Goal: Task Accomplishment & Management: Manage account settings

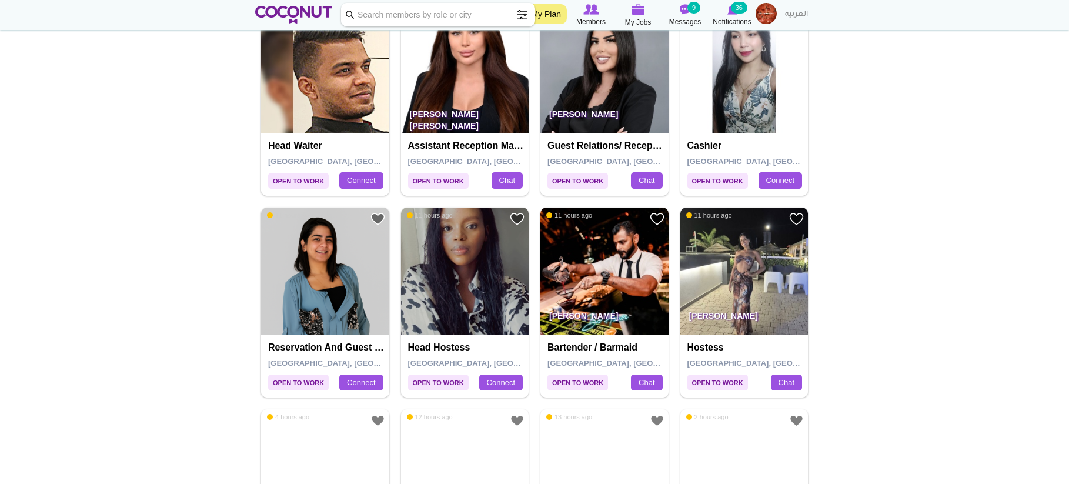
scroll to position [1176, 0]
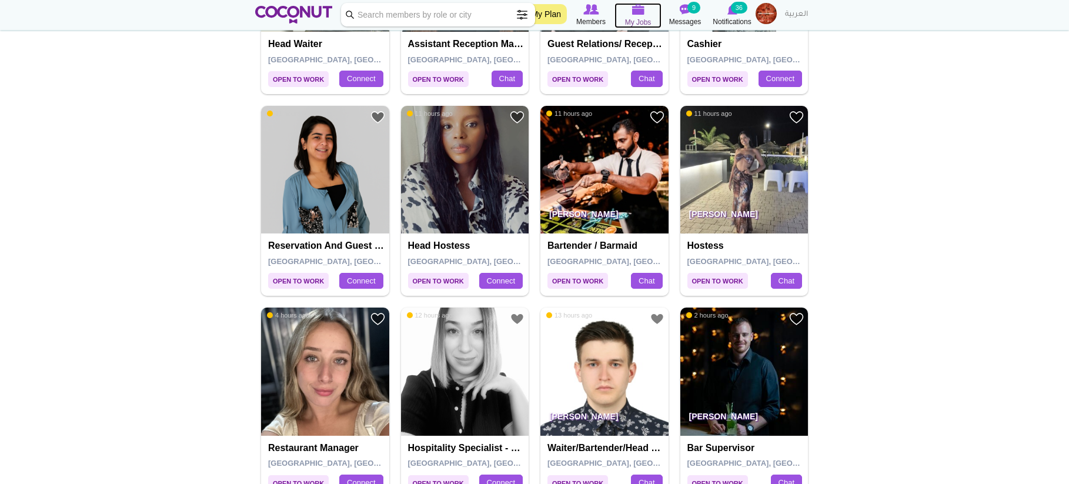
click at [630, 12] on icon at bounding box center [638, 10] width 47 height 14
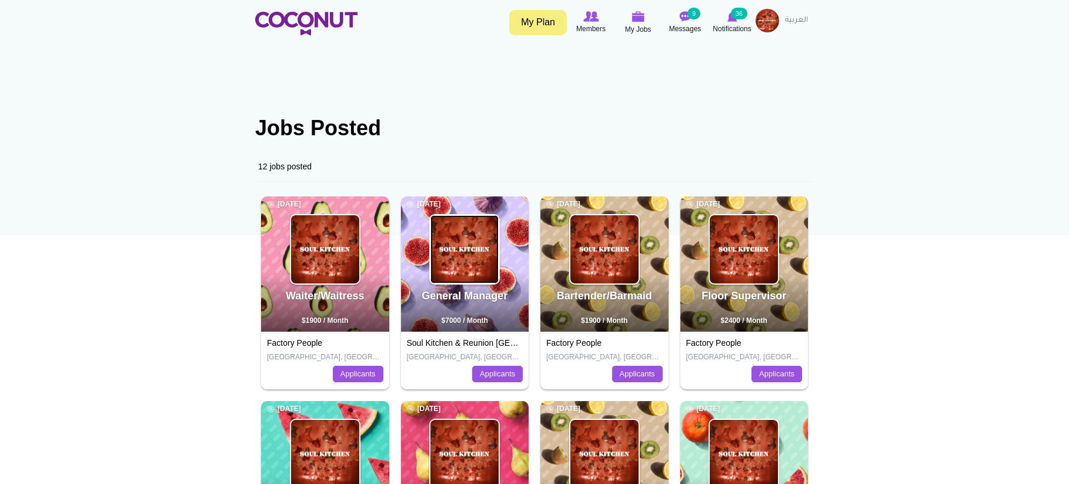
click at [466, 266] on img at bounding box center [465, 249] width 68 height 68
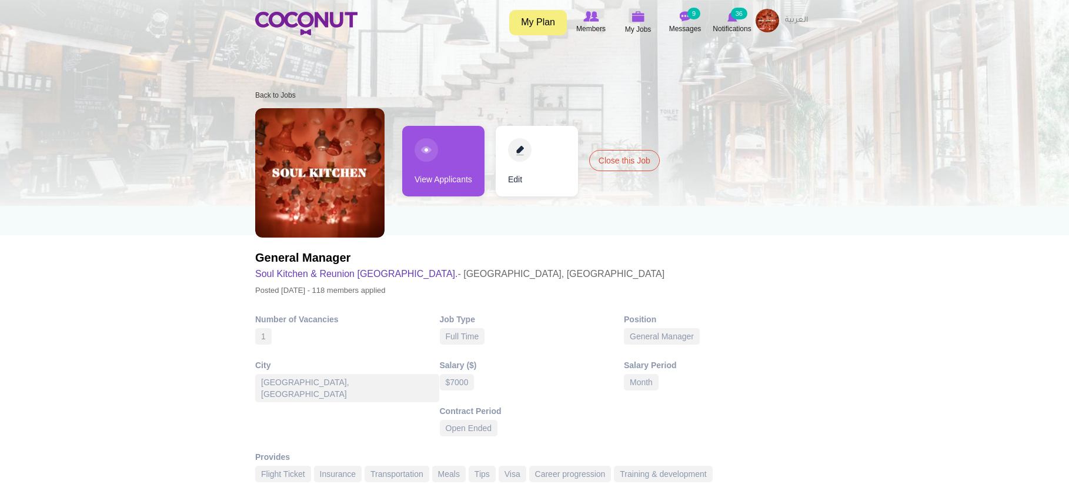
click at [438, 149] on link "View Applicants" at bounding box center [443, 161] width 82 height 71
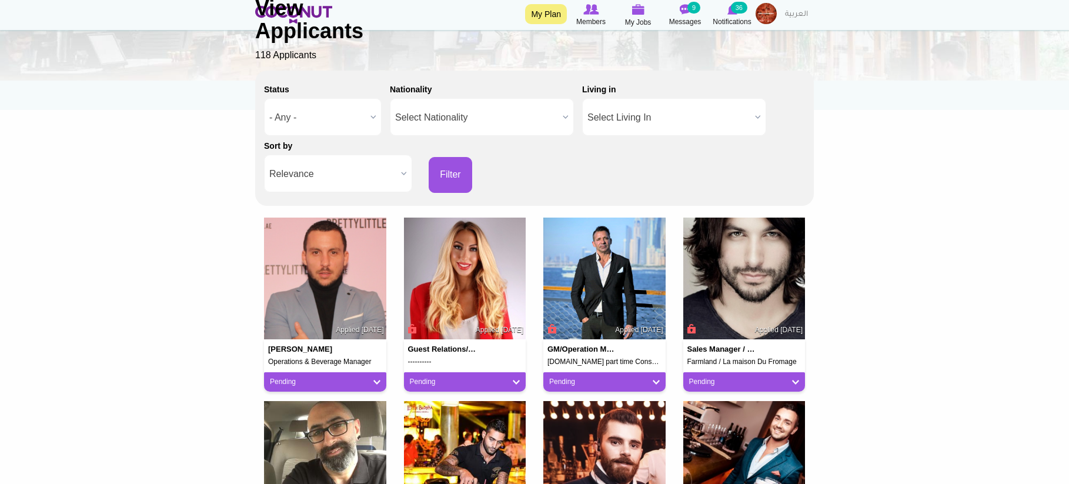
scroll to position [118, 0]
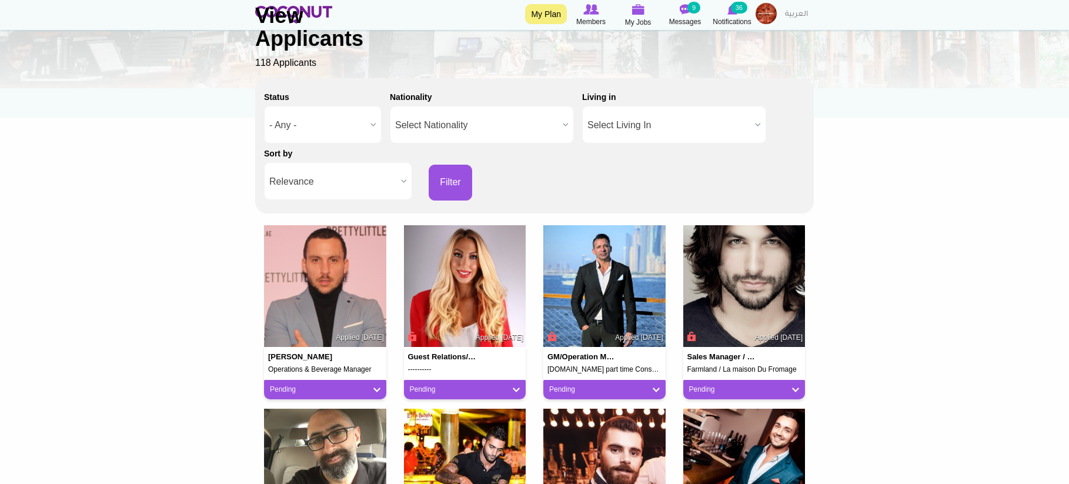
click at [379, 181] on span "Relevance" at bounding box center [332, 182] width 127 height 38
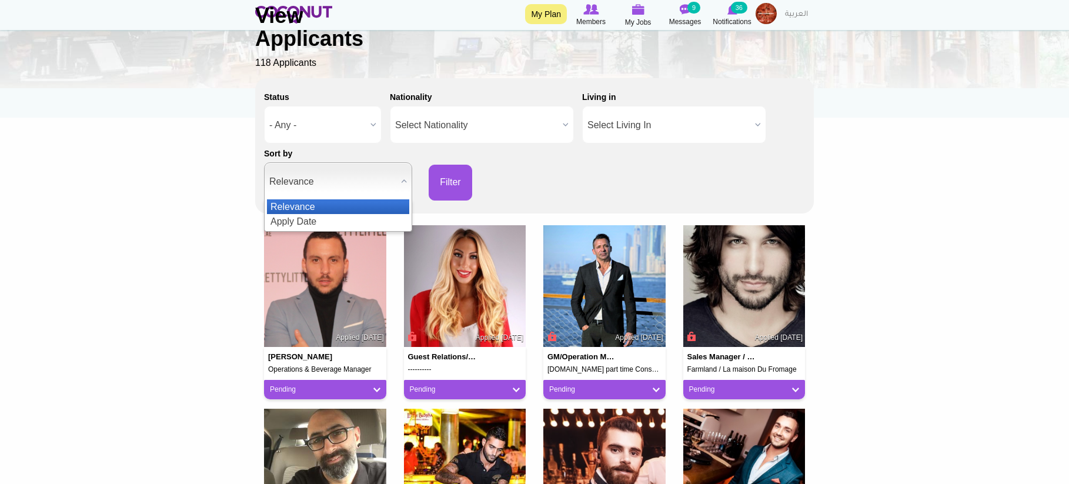
click at [364, 218] on li "Apply Date" at bounding box center [338, 221] width 142 height 15
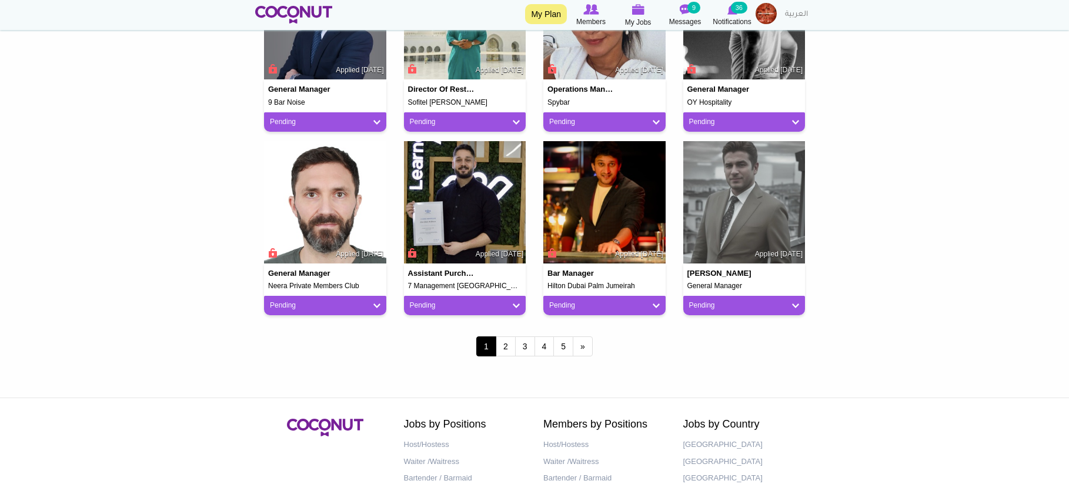
scroll to position [941, 0]
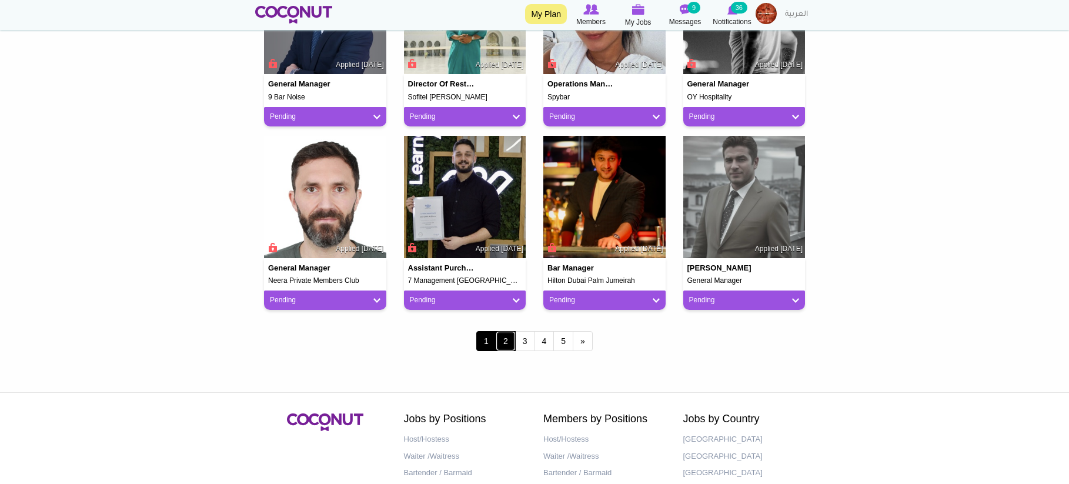
click at [505, 345] on link "2" at bounding box center [506, 341] width 20 height 20
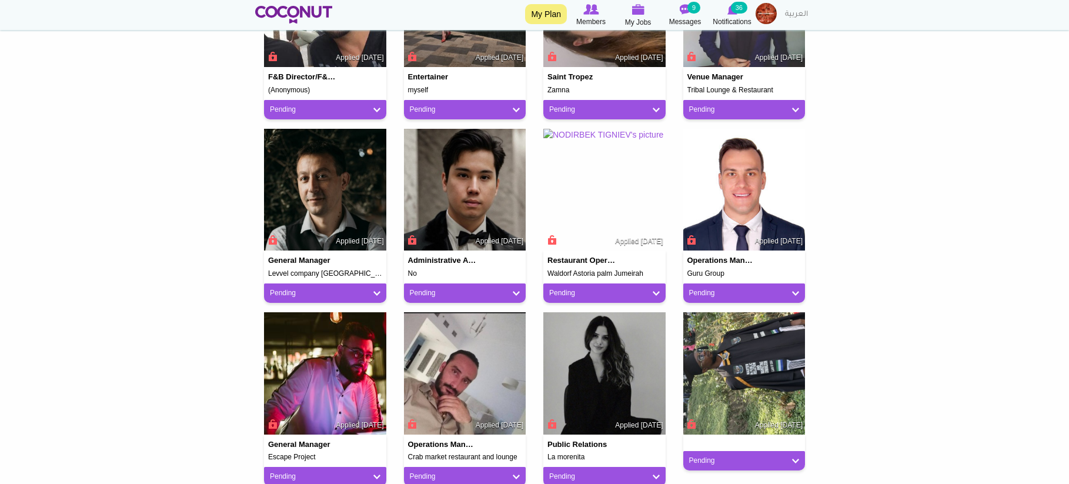
scroll to position [941, 0]
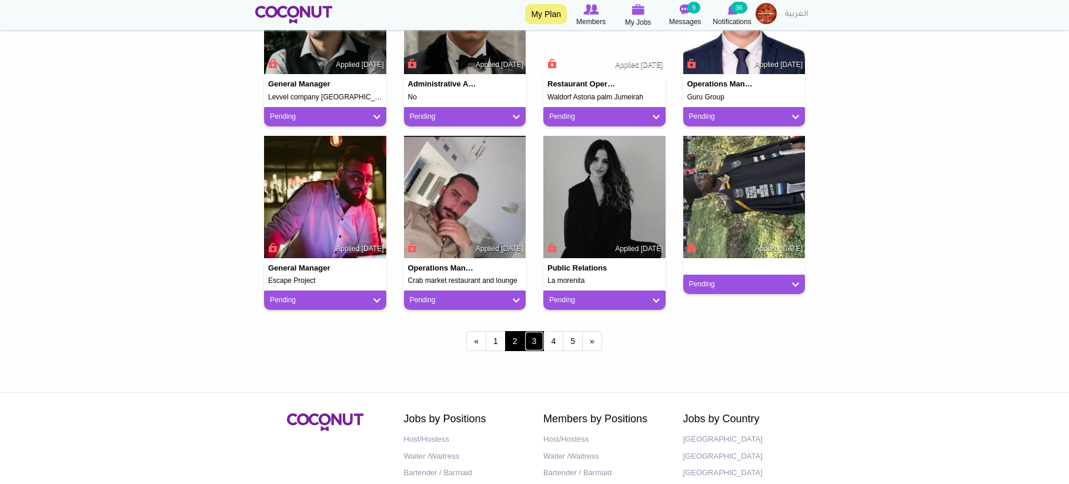
click at [533, 344] on link "3" at bounding box center [535, 341] width 20 height 20
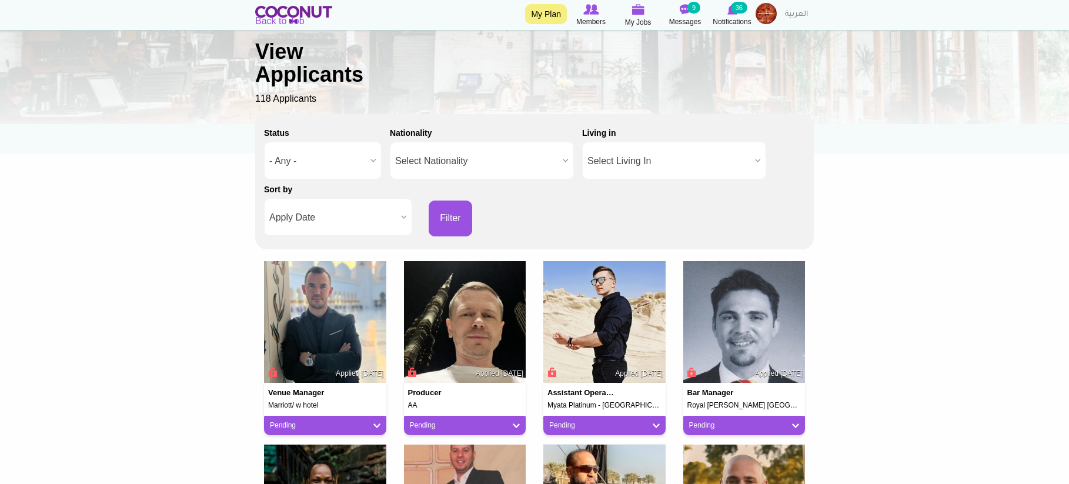
scroll to position [118, 0]
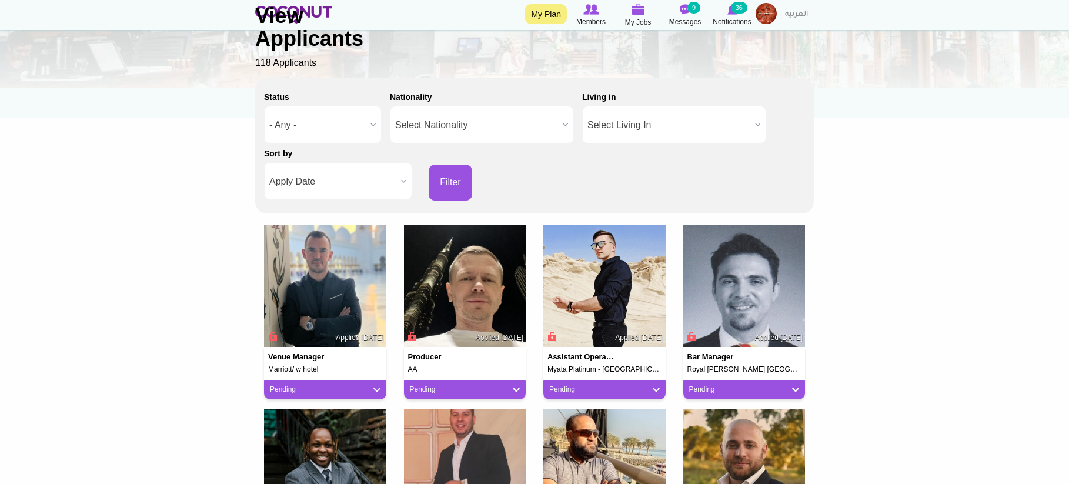
click at [696, 19] on div "Back to Job View Applicants 118 Applicants" at bounding box center [534, 24] width 559 height 91
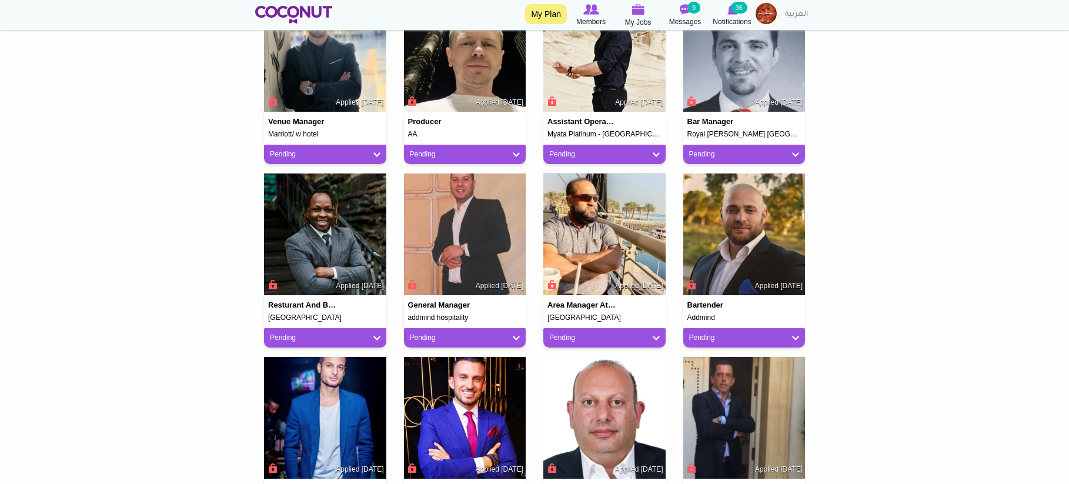
scroll to position [0, 0]
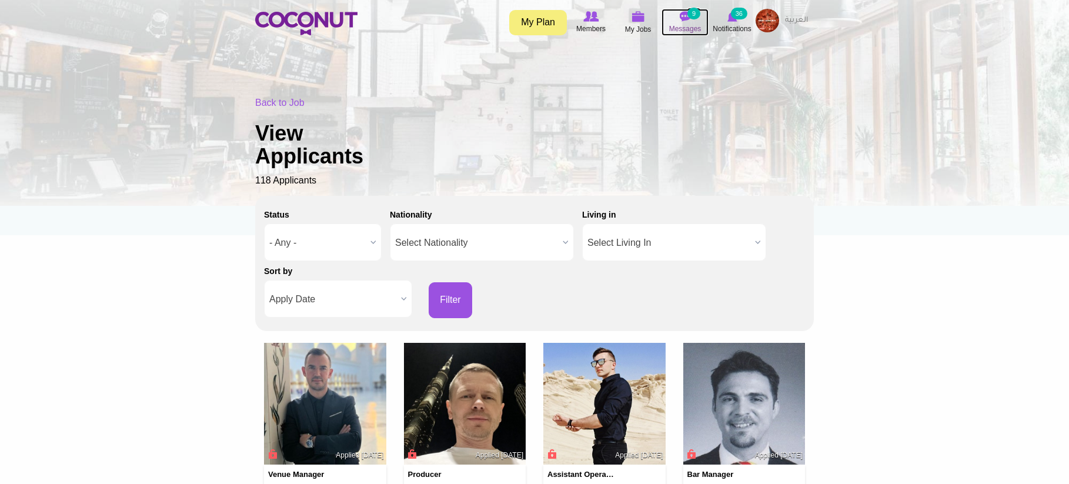
click at [686, 15] on img at bounding box center [685, 16] width 12 height 11
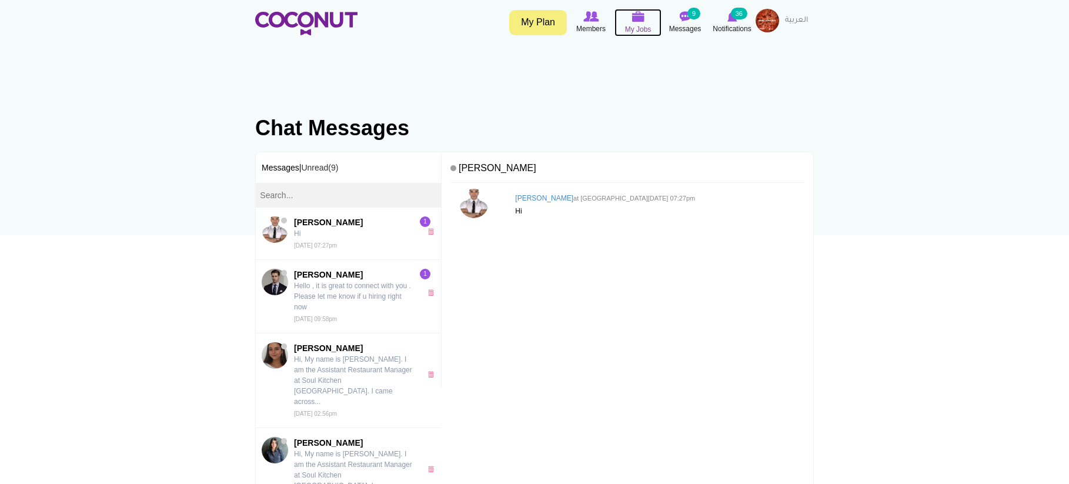
click at [640, 14] on img at bounding box center [638, 16] width 13 height 11
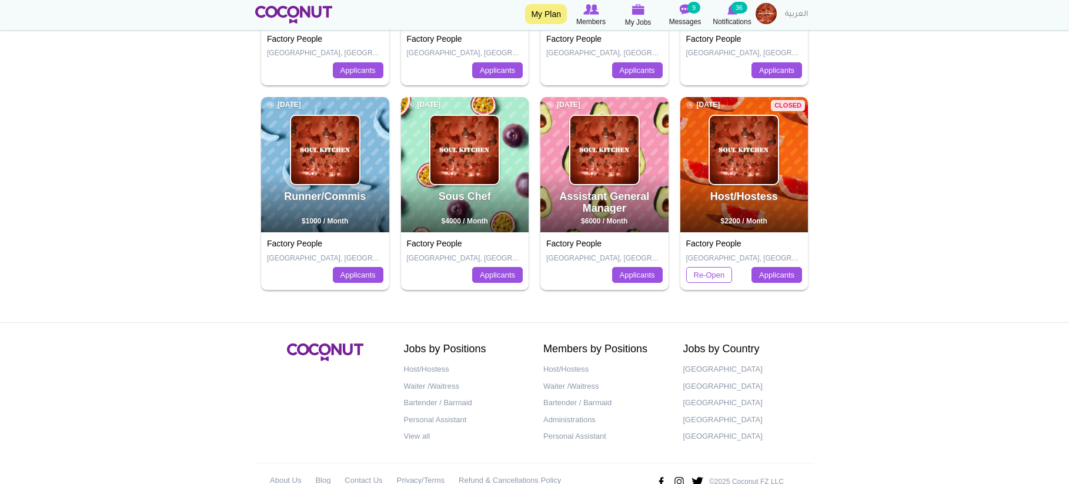
scroll to position [529, 0]
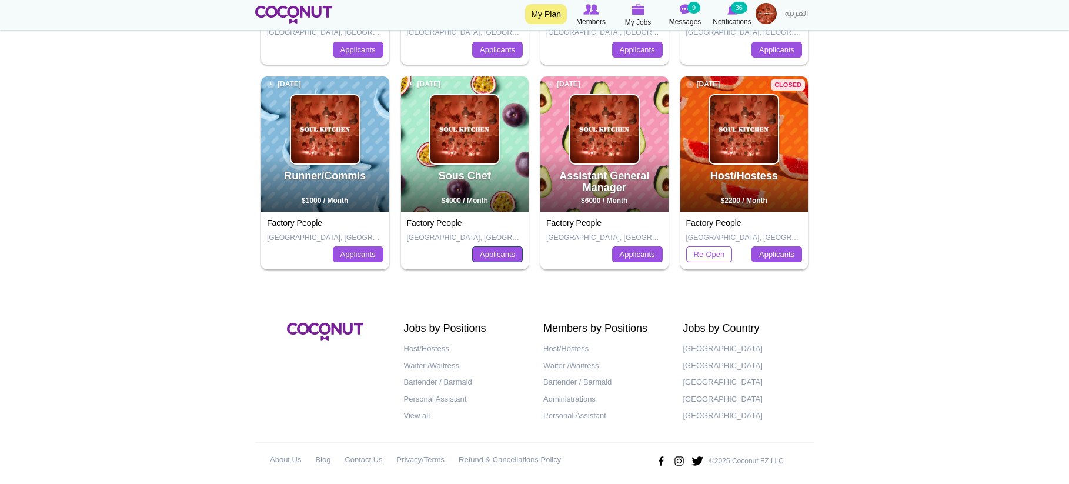
click at [505, 259] on link "Applicants" at bounding box center [497, 254] width 51 height 16
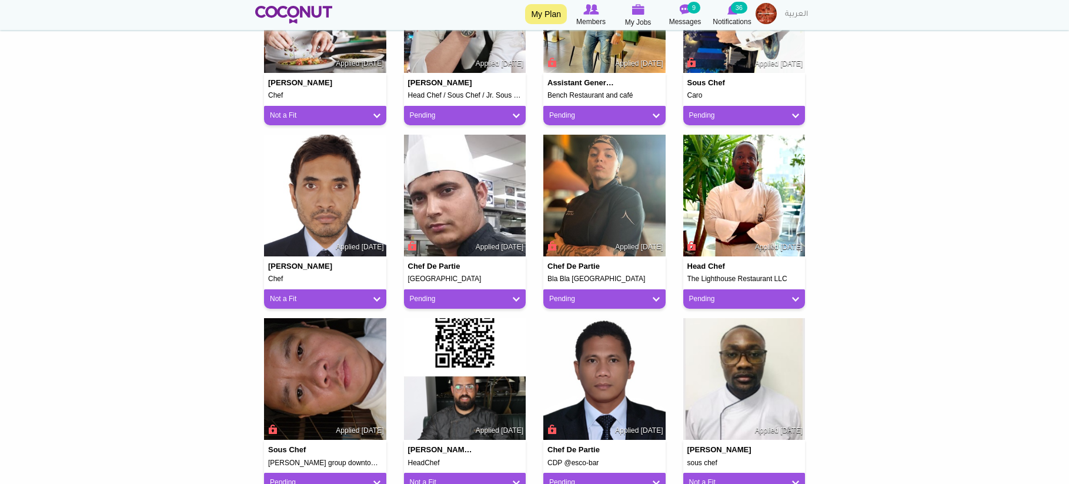
scroll to position [353, 0]
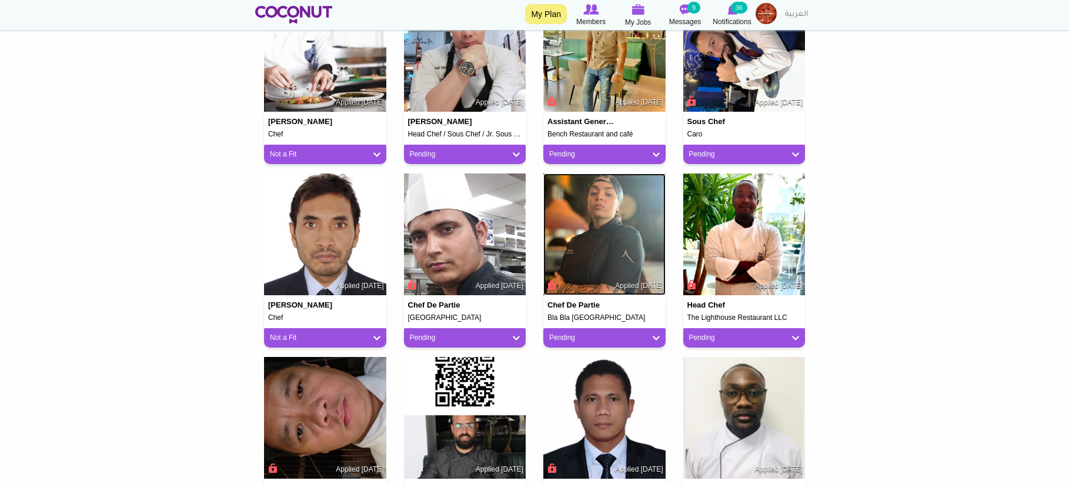
click at [632, 206] on img at bounding box center [604, 235] width 122 height 122
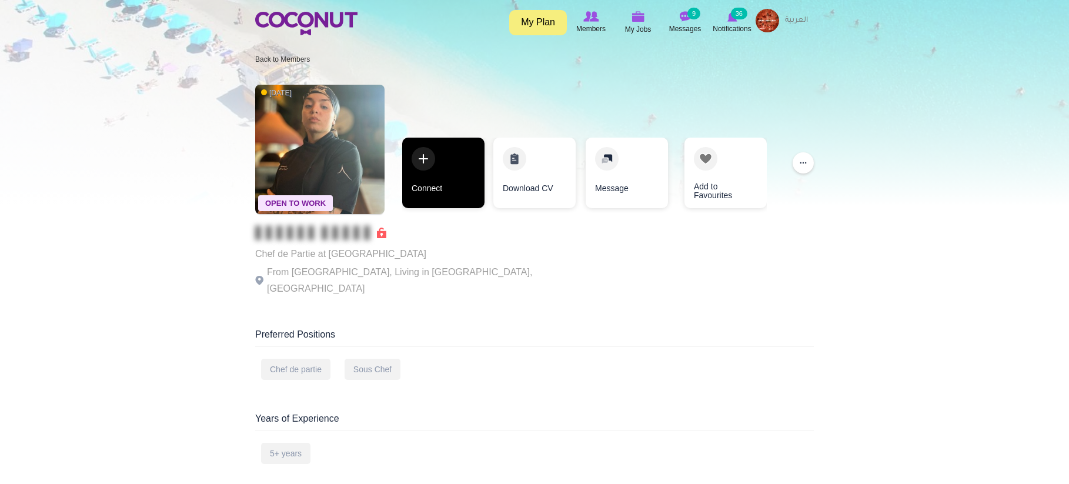
click at [429, 195] on link "Connect" at bounding box center [443, 173] width 82 height 71
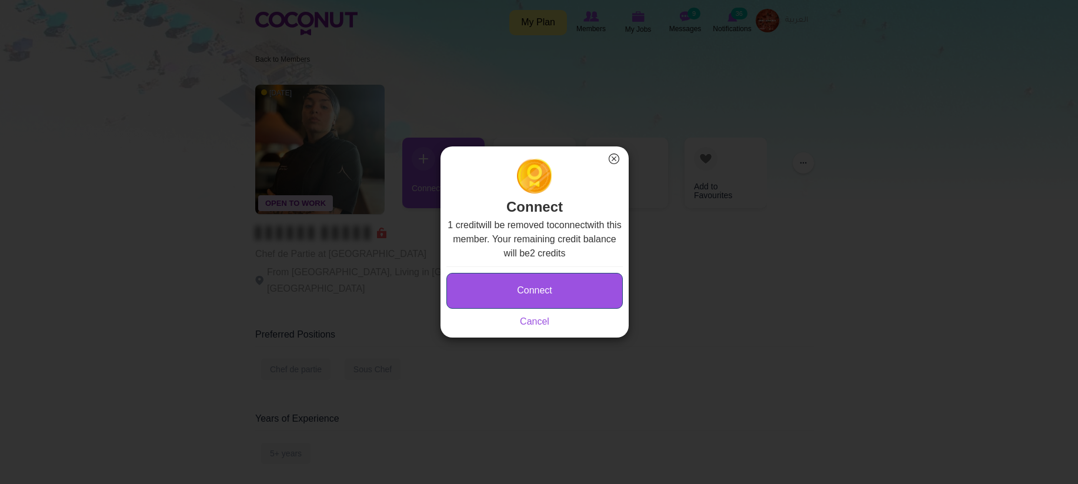
click at [551, 295] on button "Connect" at bounding box center [534, 291] width 176 height 36
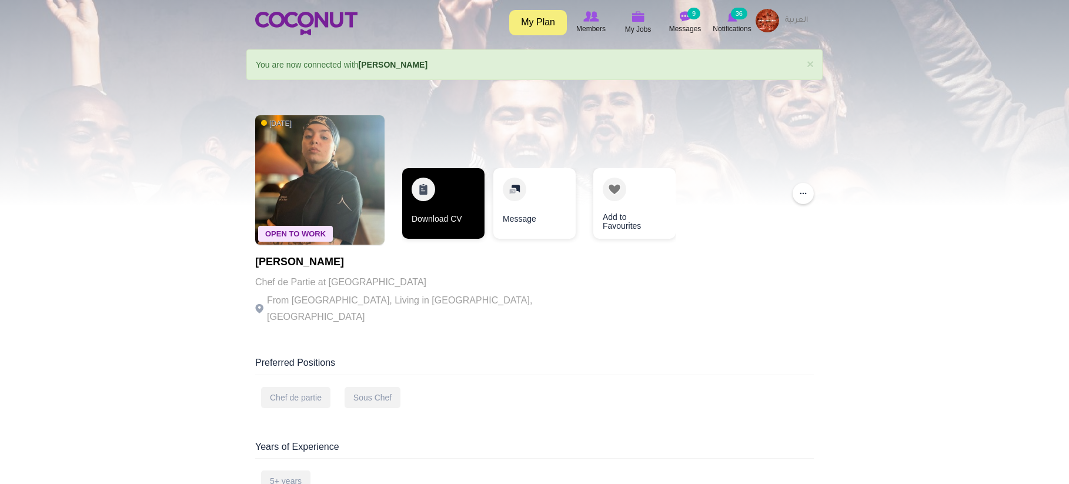
click at [445, 212] on link "Download CV" at bounding box center [443, 203] width 82 height 71
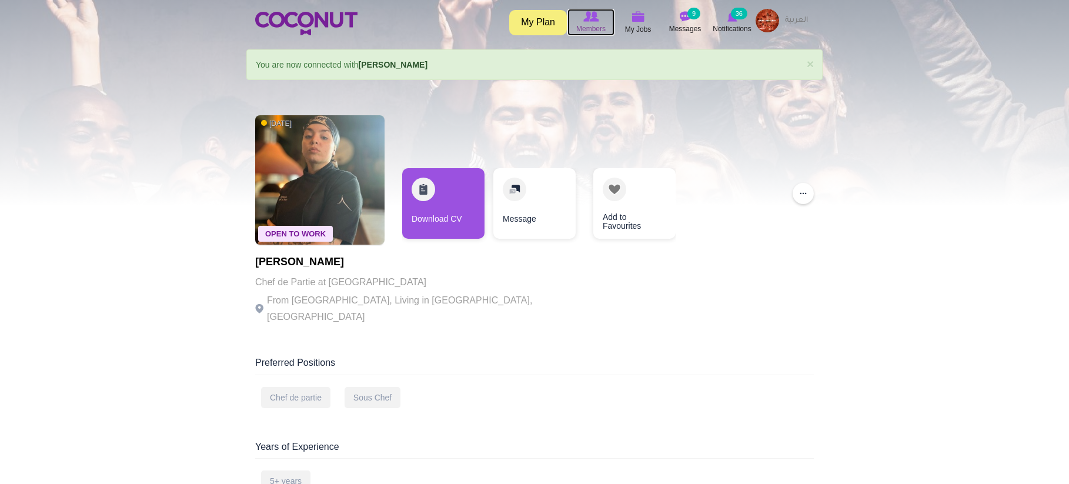
click at [588, 20] on img at bounding box center [590, 16] width 15 height 11
click at [586, 9] on link "Members" at bounding box center [591, 22] width 47 height 27
click at [811, 61] on link "×" at bounding box center [810, 64] width 7 height 12
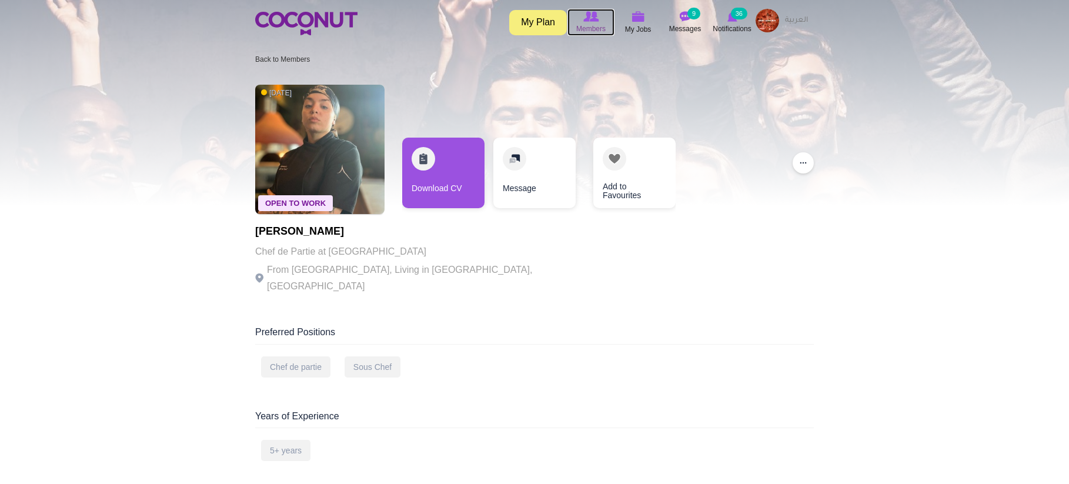
click at [588, 23] on span "Members" at bounding box center [590, 29] width 29 height 12
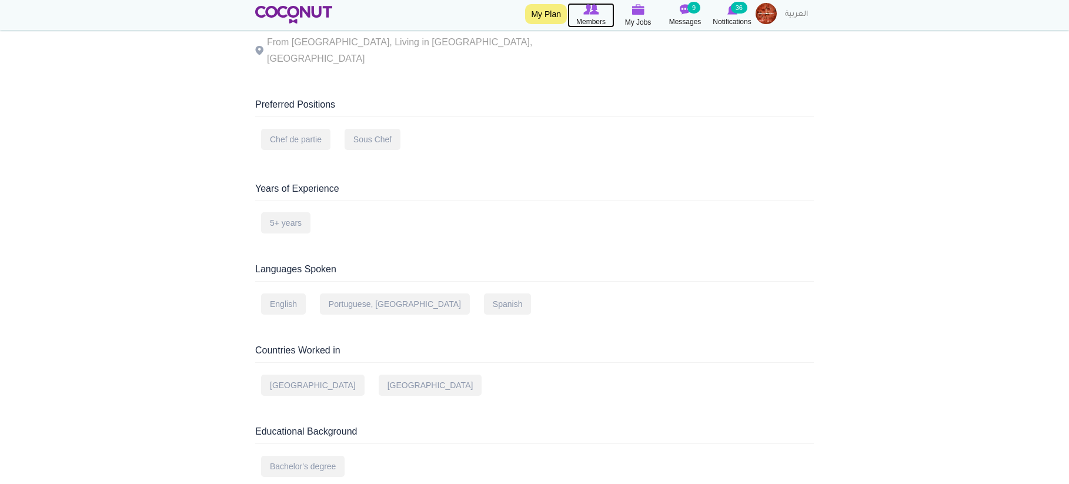
scroll to position [215, 0]
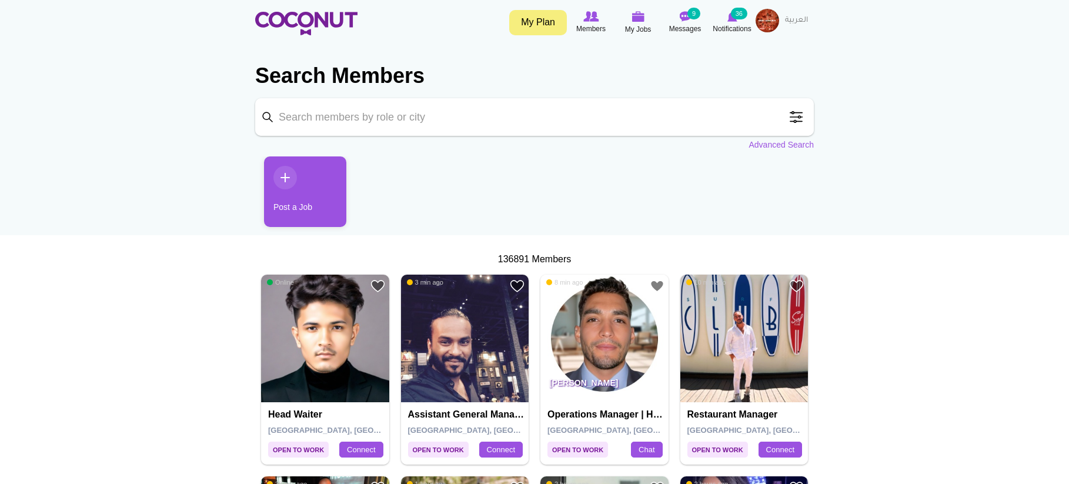
click at [421, 105] on input "Keyword" at bounding box center [534, 117] width 559 height 38
type input "general manager"
click button "Search" at bounding box center [0, 0] width 0 height 0
click at [616, 113] on input "general manager" at bounding box center [534, 117] width 559 height 38
click at [621, 115] on input "general manager" at bounding box center [534, 117] width 559 height 38
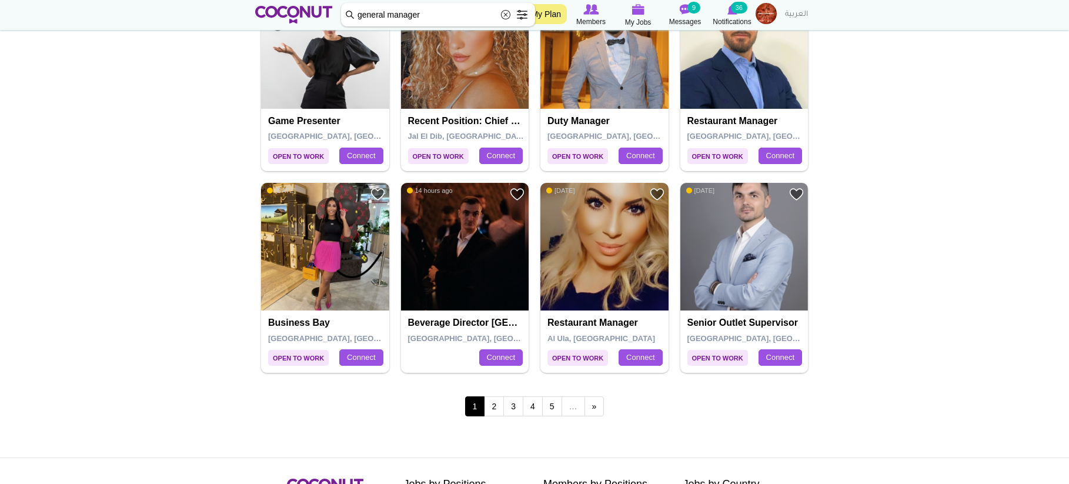
scroll to position [1882, 0]
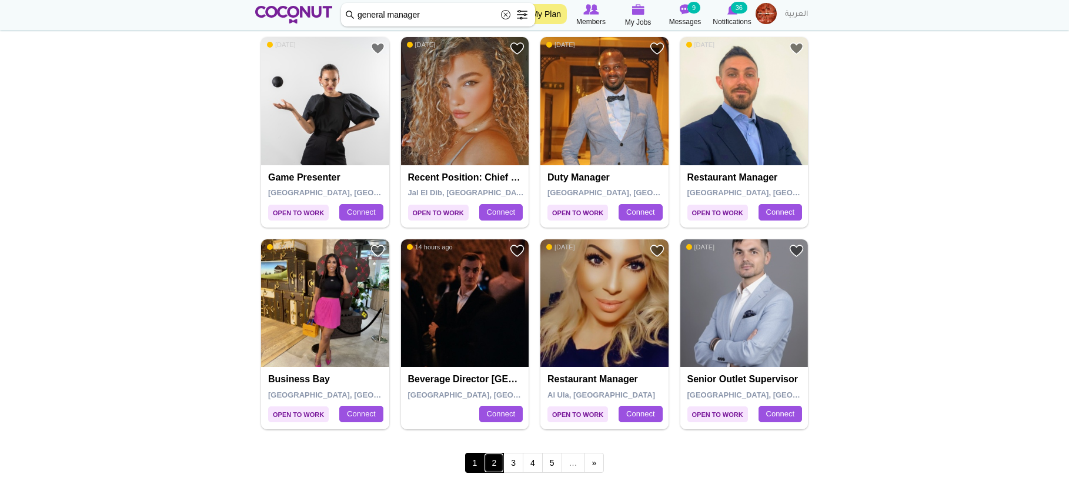
click at [497, 463] on link "2" at bounding box center [494, 463] width 20 height 20
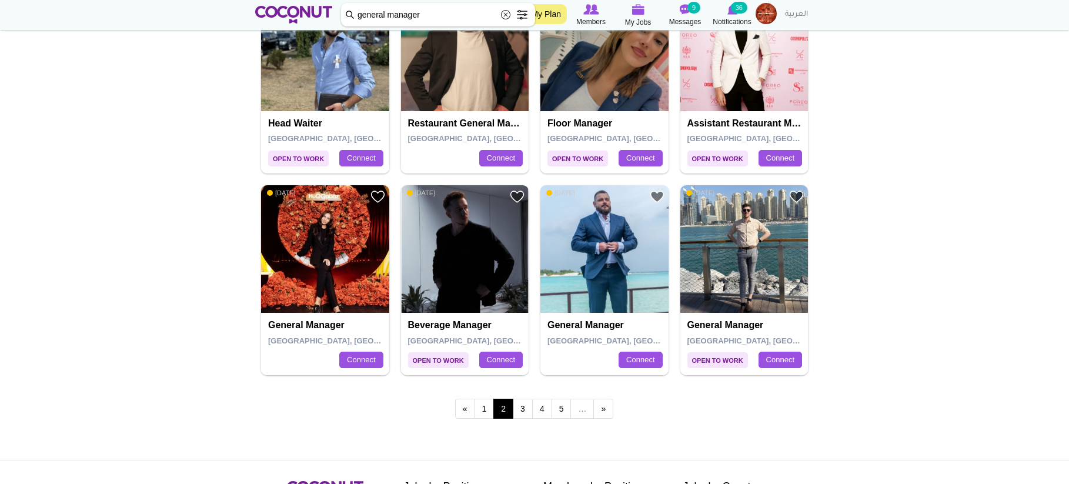
scroll to position [1941, 0]
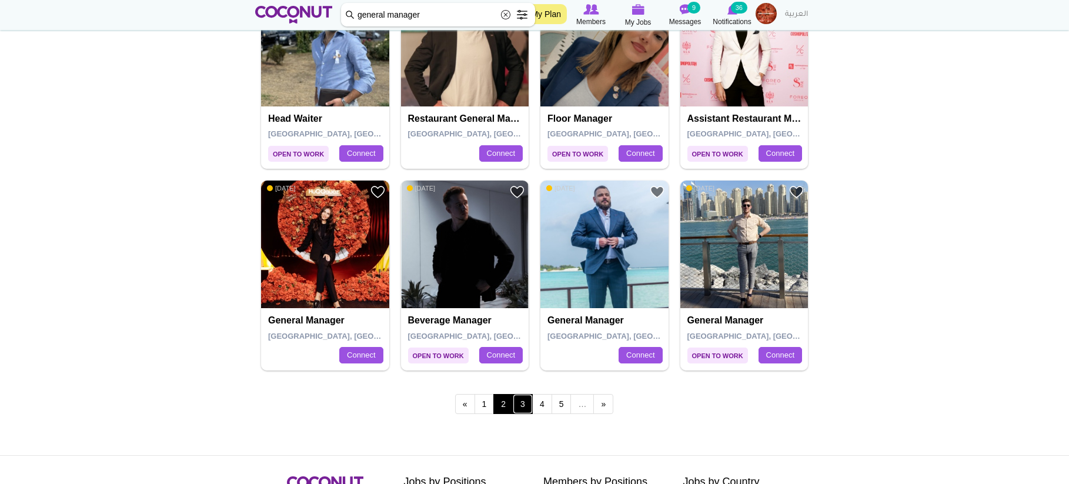
click at [523, 405] on link "3" at bounding box center [523, 404] width 20 height 20
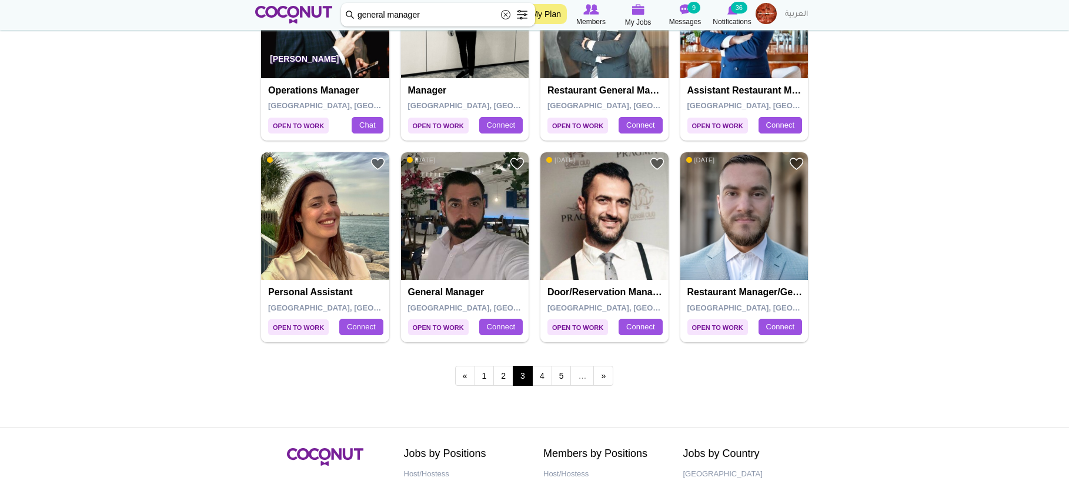
scroll to position [2000, 0]
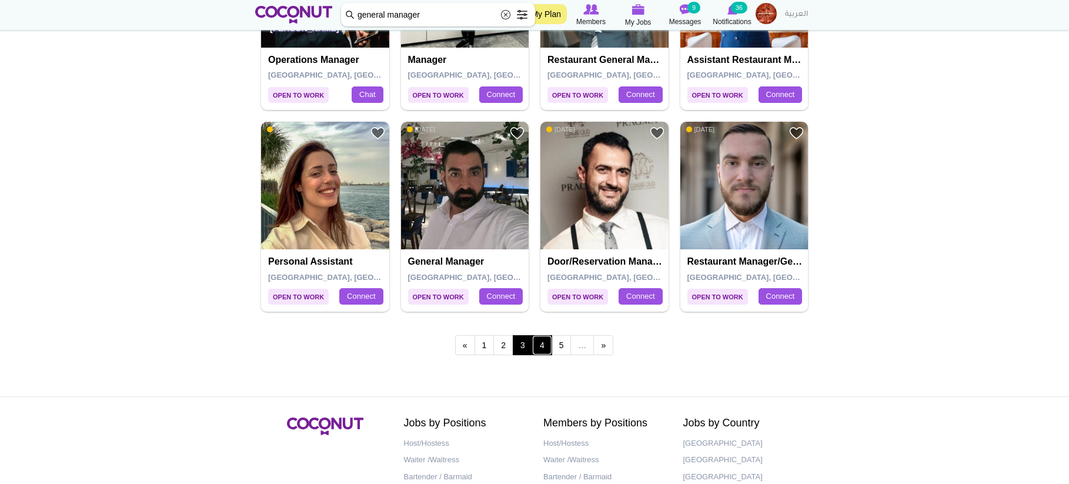
click at [541, 350] on link "4" at bounding box center [542, 345] width 20 height 20
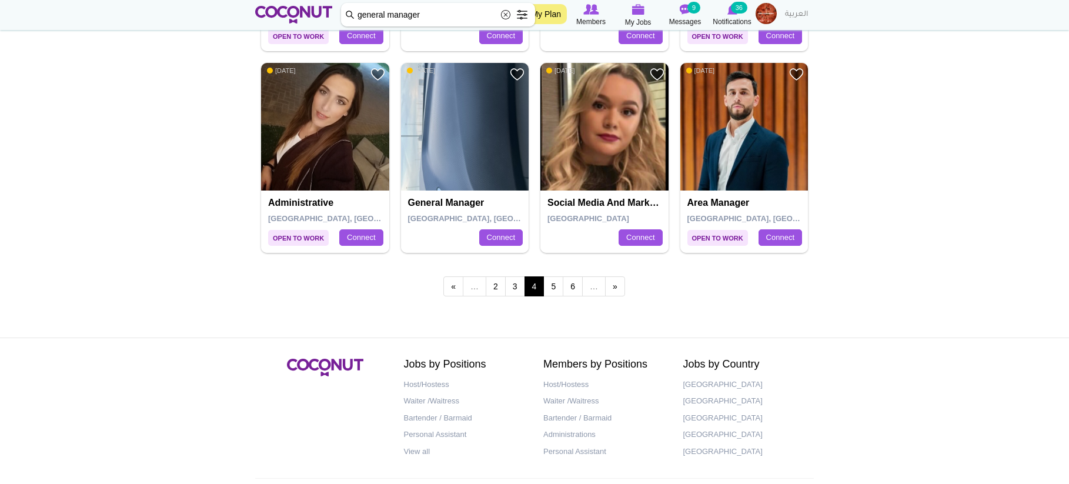
scroll to position [1765, 0]
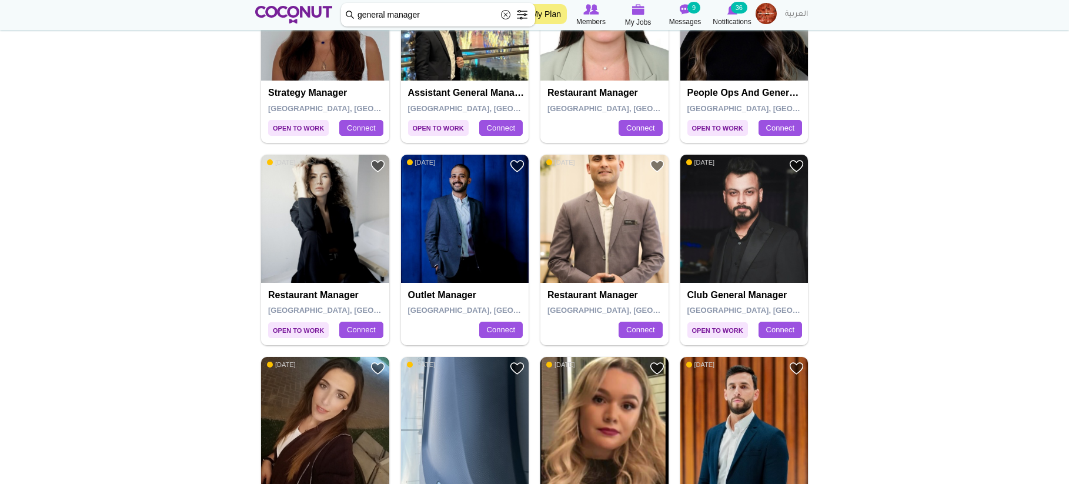
click at [328, 294] on h4 "Restaurant Manager" at bounding box center [326, 295] width 117 height 11
click at [321, 242] on img at bounding box center [325, 219] width 128 height 128
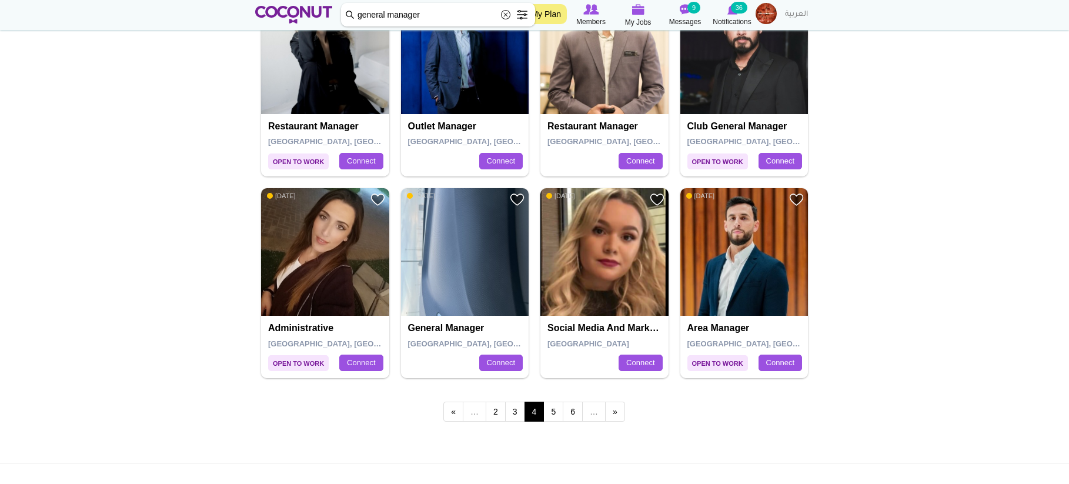
scroll to position [2102, 0]
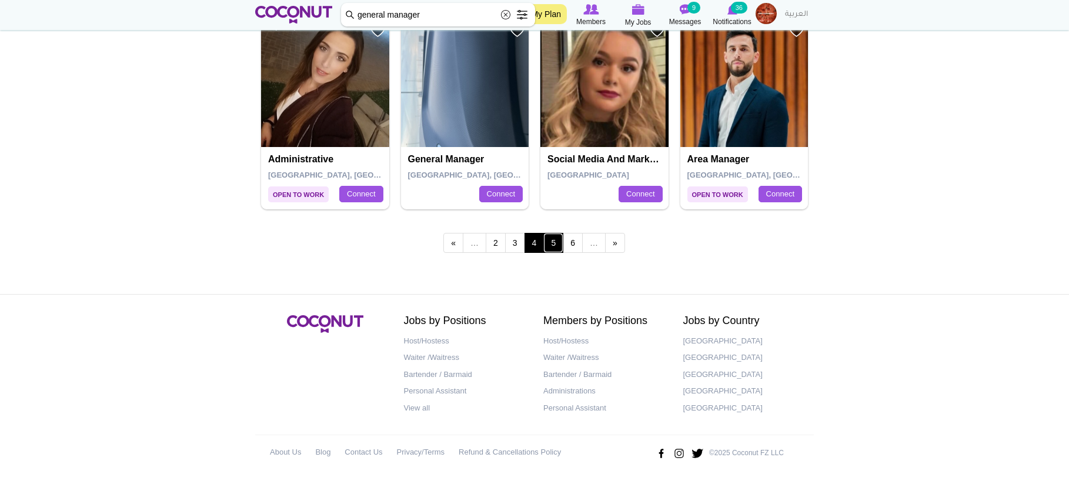
click at [550, 236] on link "5" at bounding box center [553, 243] width 20 height 20
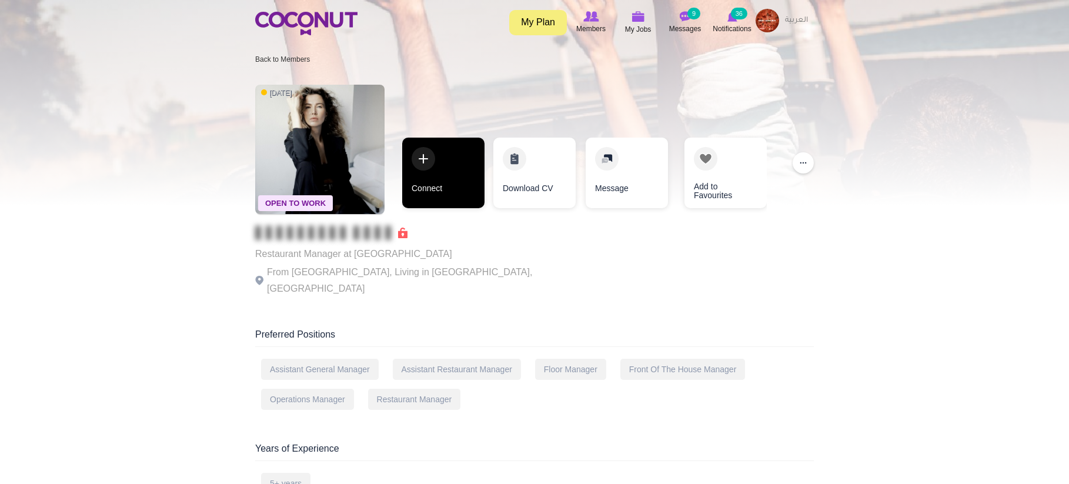
click at [427, 159] on link "Connect" at bounding box center [443, 173] width 82 height 71
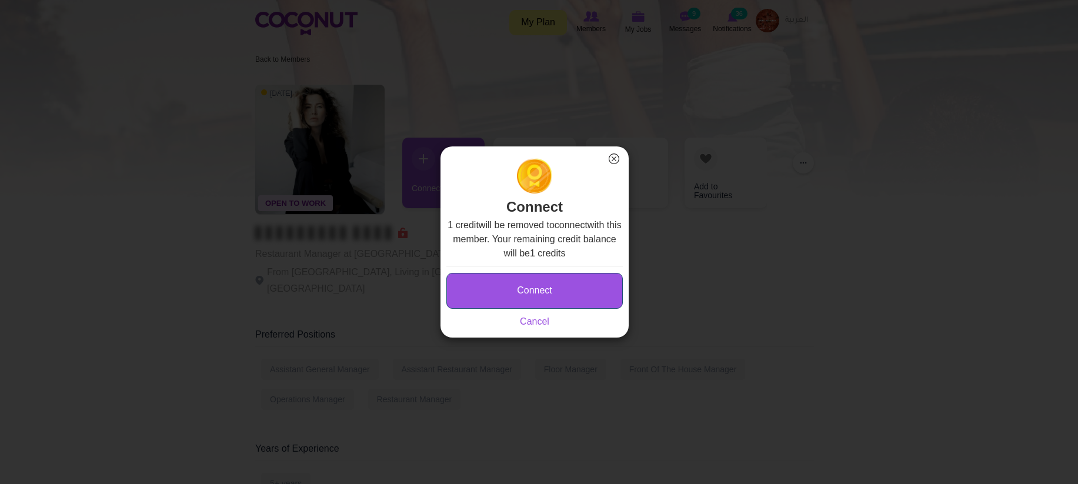
click at [568, 297] on button "Connect" at bounding box center [534, 291] width 176 height 36
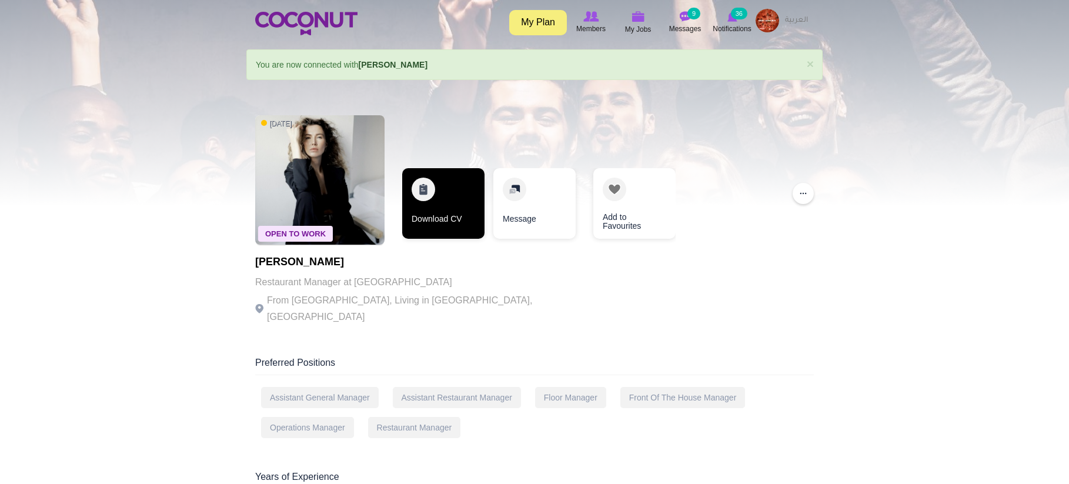
click at [448, 198] on link "Download CV" at bounding box center [443, 203] width 82 height 71
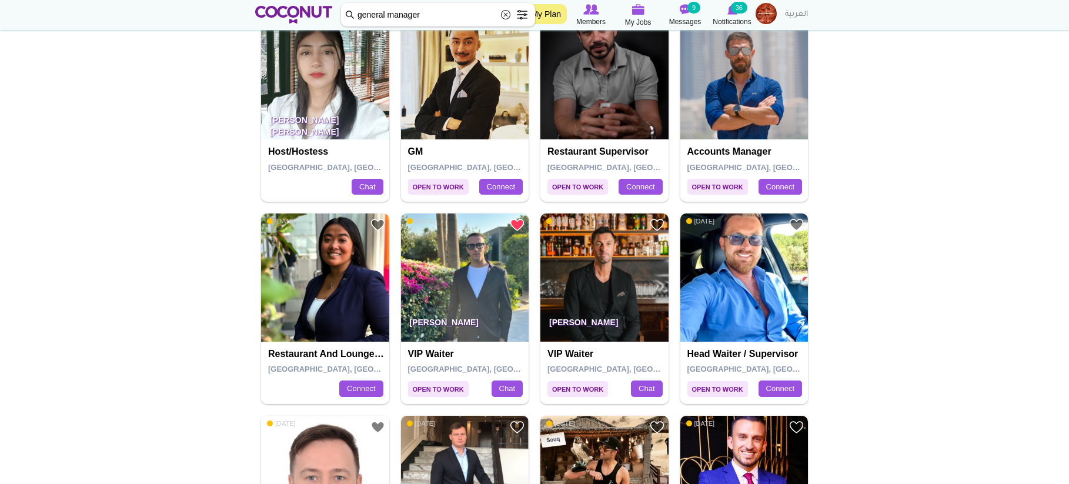
scroll to position [2000, 0]
